Goal: Information Seeking & Learning: Learn about a topic

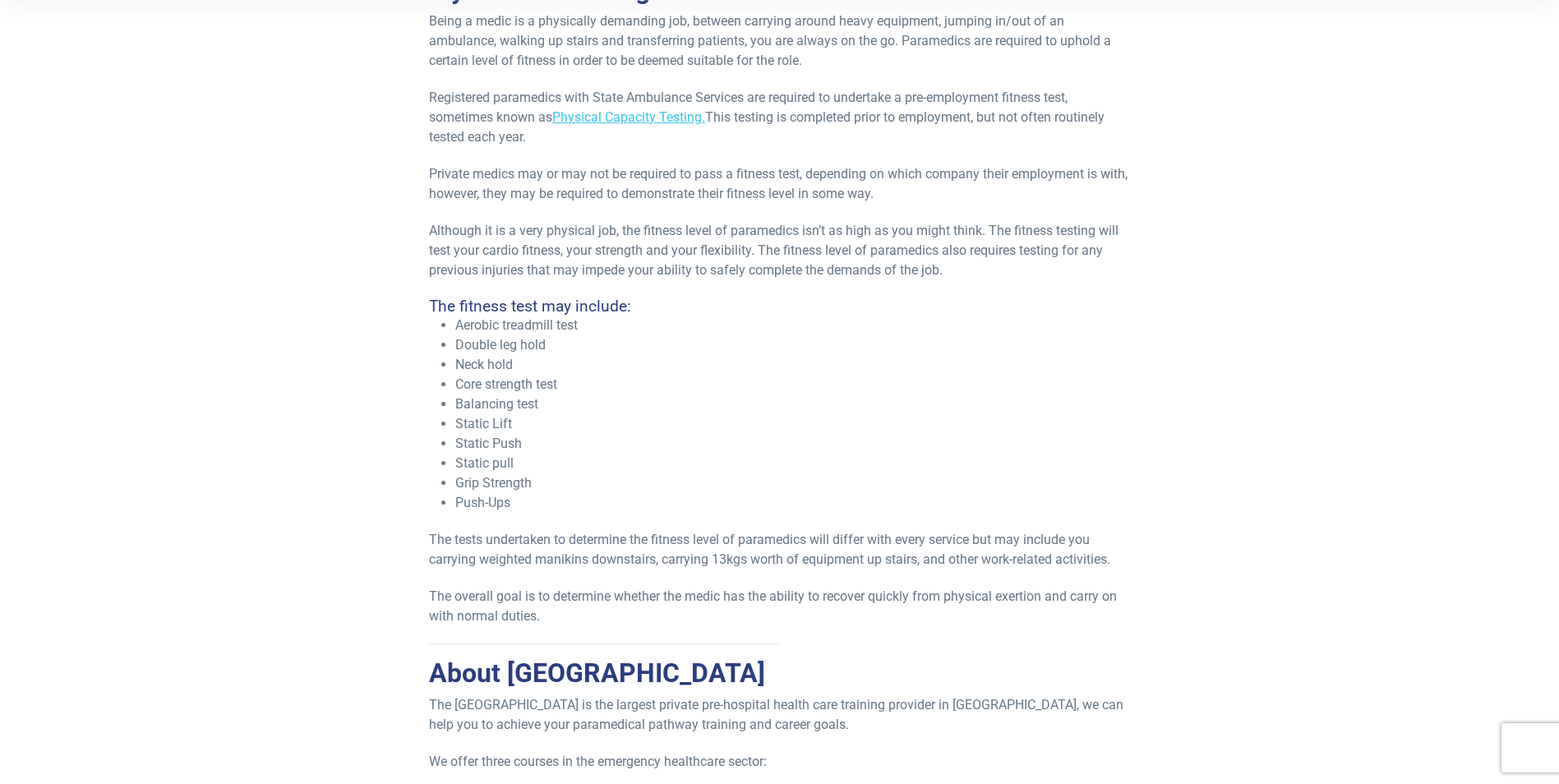
scroll to position [411, 0]
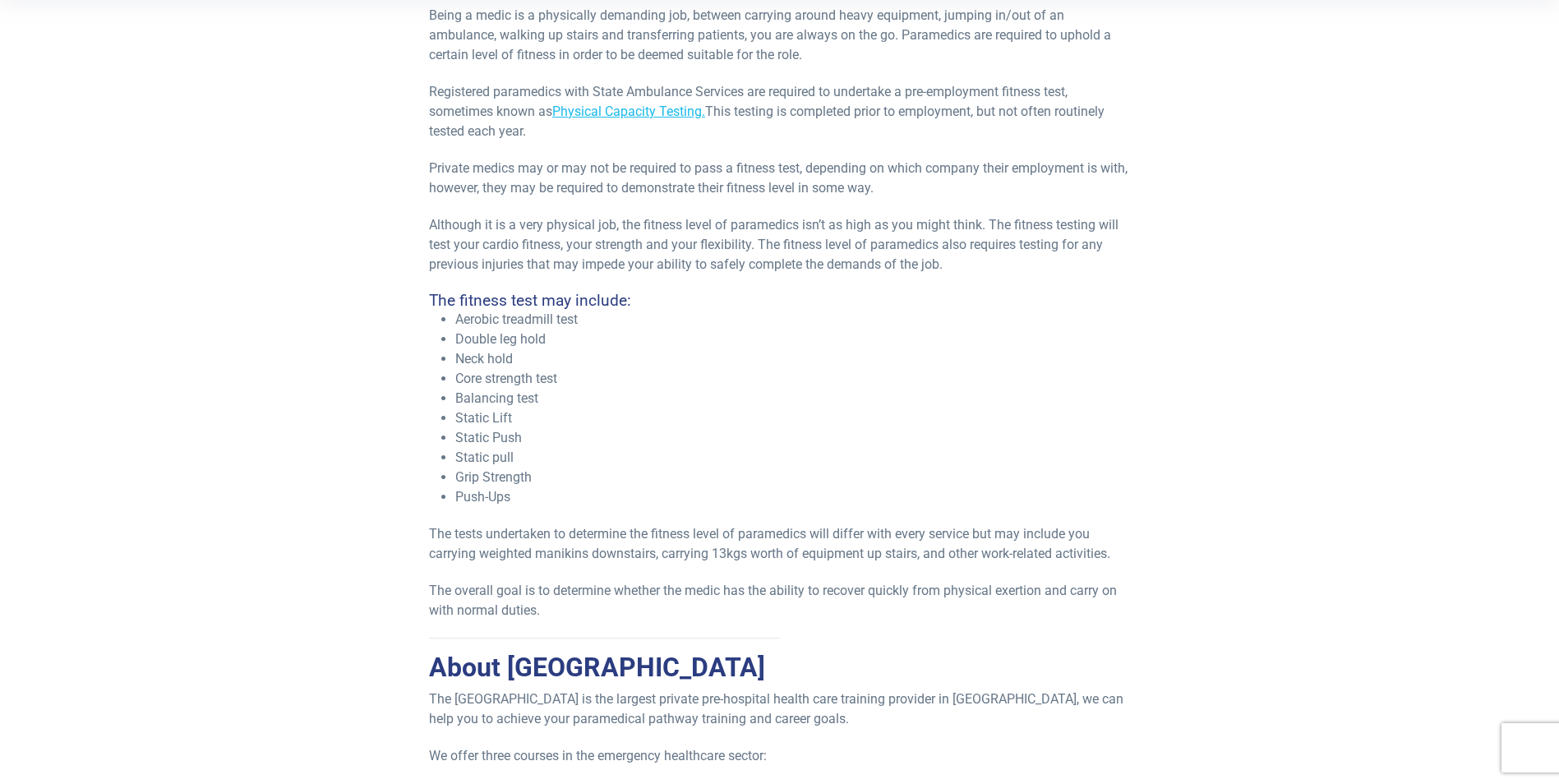
click at [630, 104] on link "Physical Capacity Testing." at bounding box center [628, 111] width 153 height 15
drag, startPoint x: 457, startPoint y: 319, endPoint x: 580, endPoint y: 324, distance: 123.1
click at [580, 324] on li "Aerobic treadmill test" at bounding box center [793, 319] width 675 height 20
drag, startPoint x: 580, startPoint y: 324, endPoint x: 658, endPoint y: 339, distance: 79.4
click at [658, 339] on li "Double leg hold" at bounding box center [793, 339] width 675 height 20
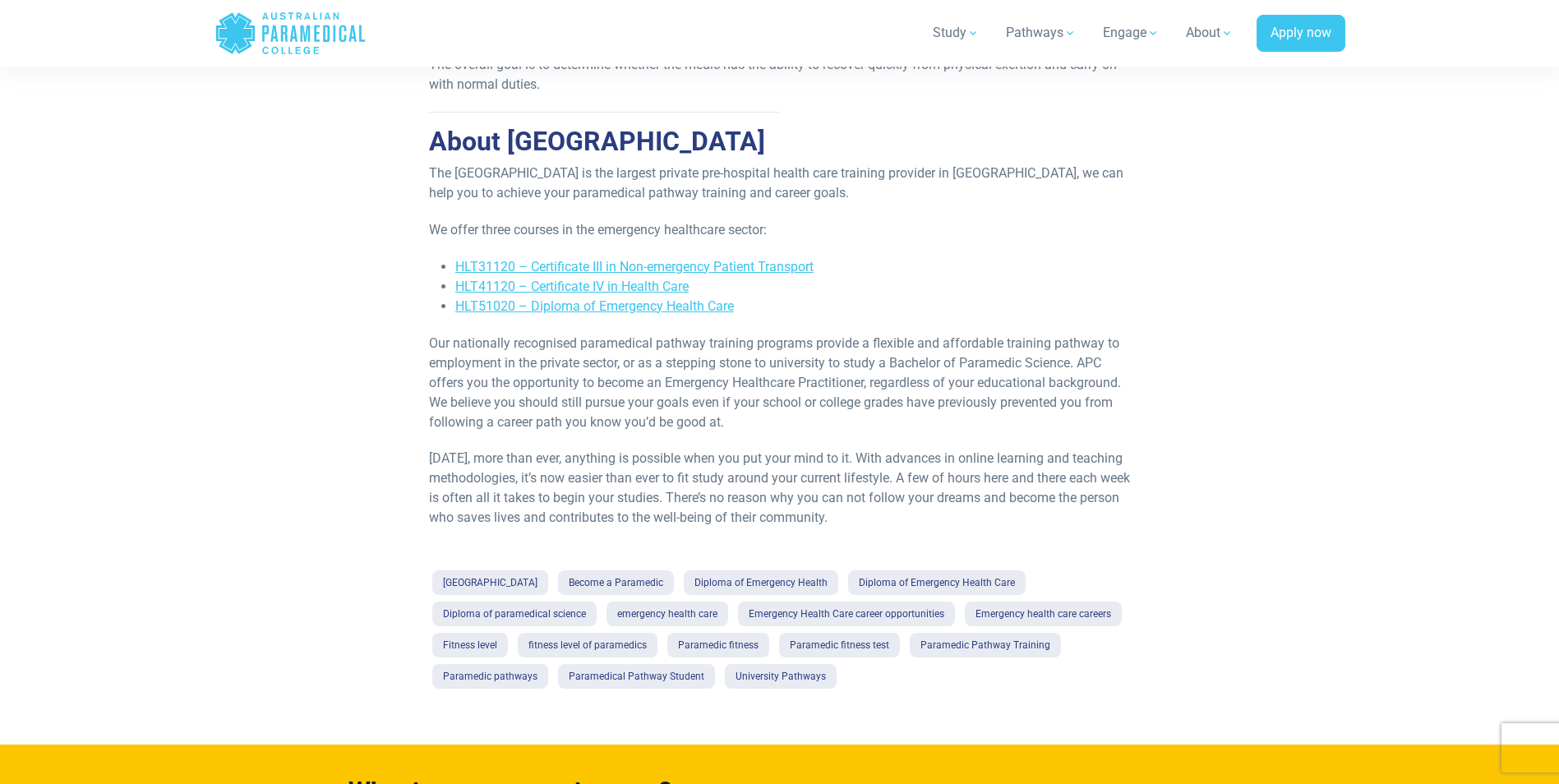
scroll to position [904, 0]
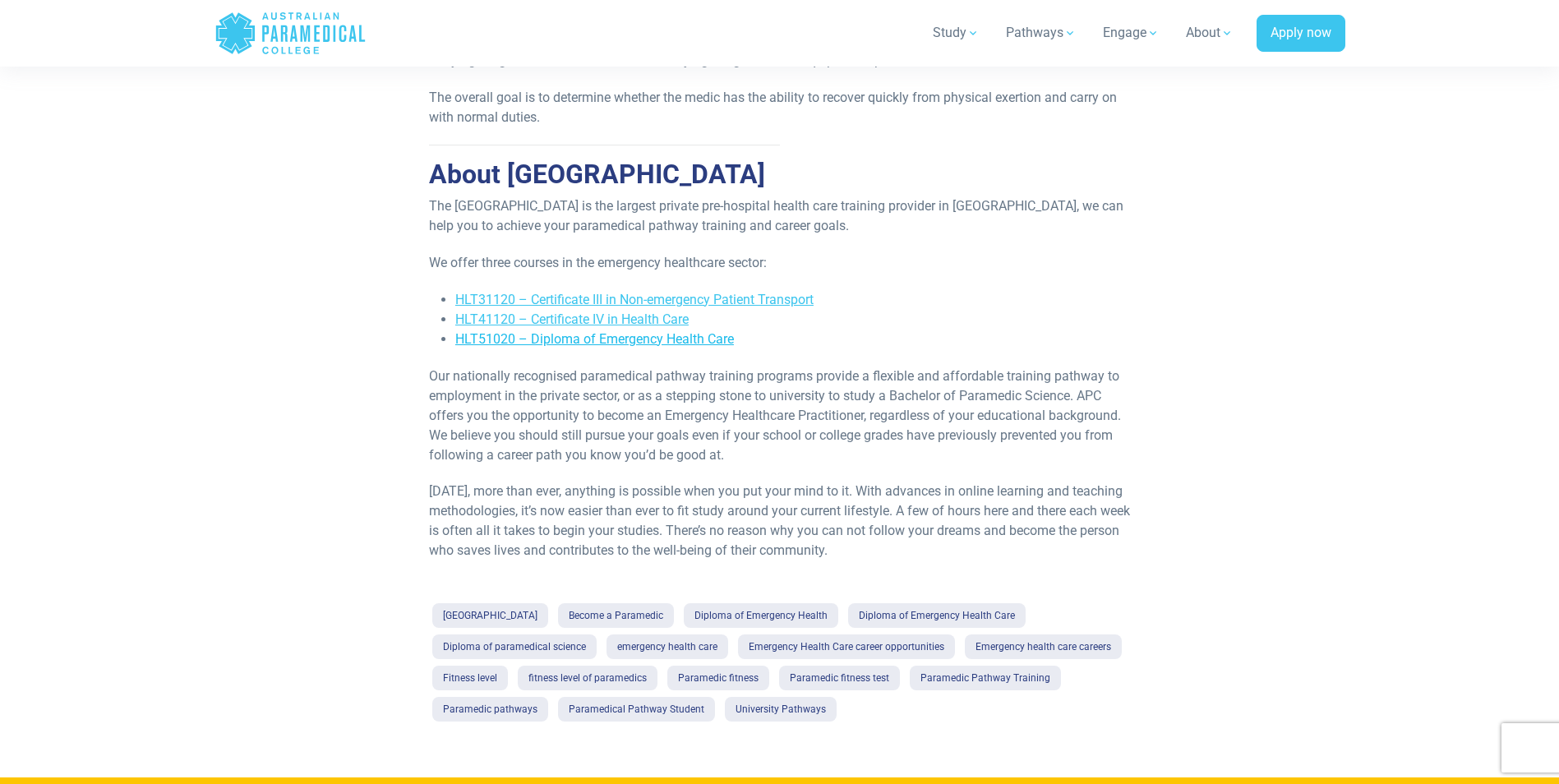
click at [592, 338] on link "HLT51020 – Diploma of Emergency Health Care" at bounding box center [594, 339] width 278 height 15
